Goal: Information Seeking & Learning: Learn about a topic

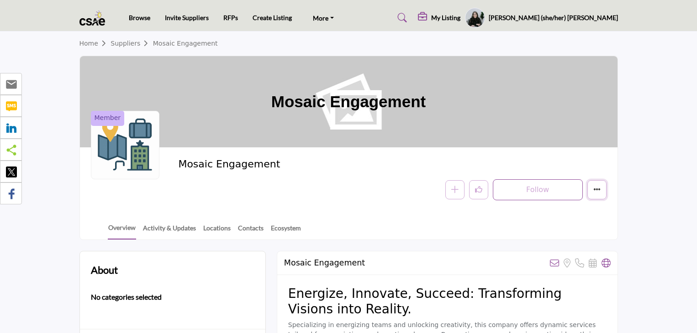
click at [595, 191] on icon "More details" at bounding box center [596, 189] width 7 height 7
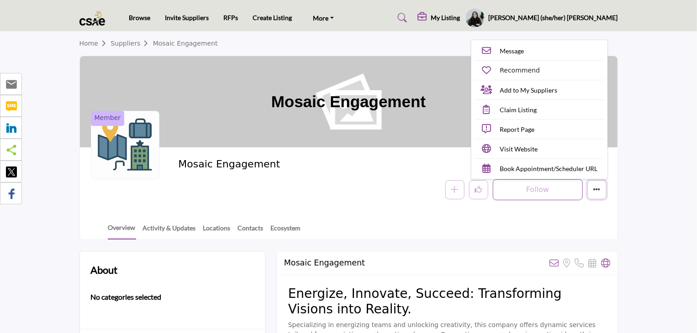
click at [595, 191] on icon "More details" at bounding box center [596, 189] width 7 height 7
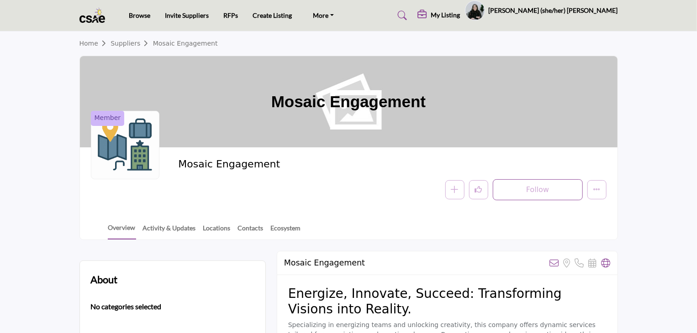
click at [0, 0] on div at bounding box center [0, 0] width 0 height 0
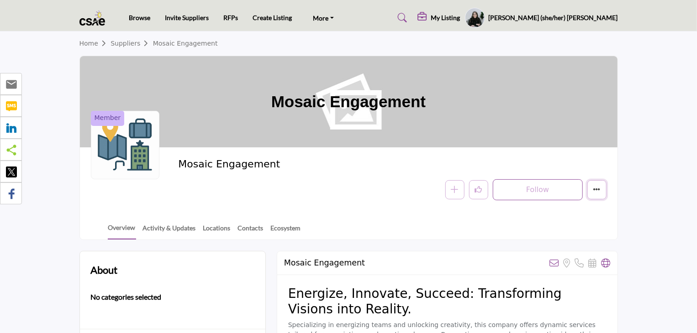
click at [598, 190] on icon "More details" at bounding box center [596, 189] width 7 height 7
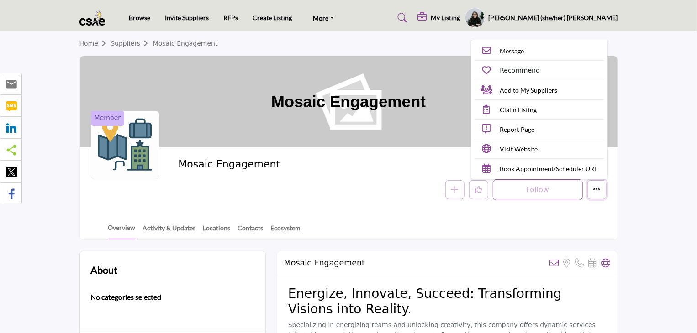
click at [598, 190] on icon "More details" at bounding box center [596, 189] width 7 height 7
